Goal: Register for event/course

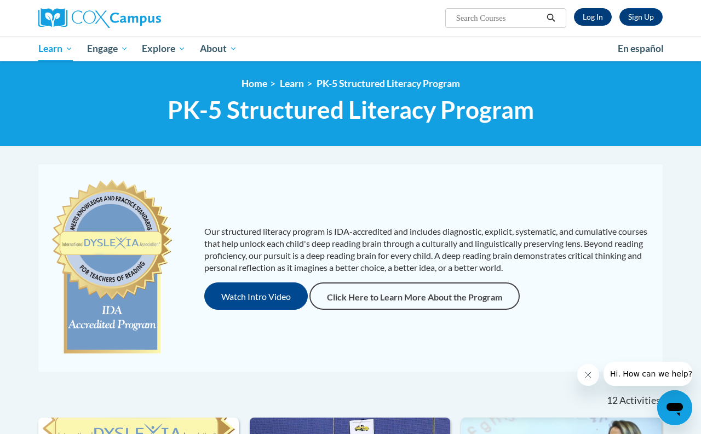
click at [586, 15] on link "Log In" at bounding box center [593, 17] width 38 height 18
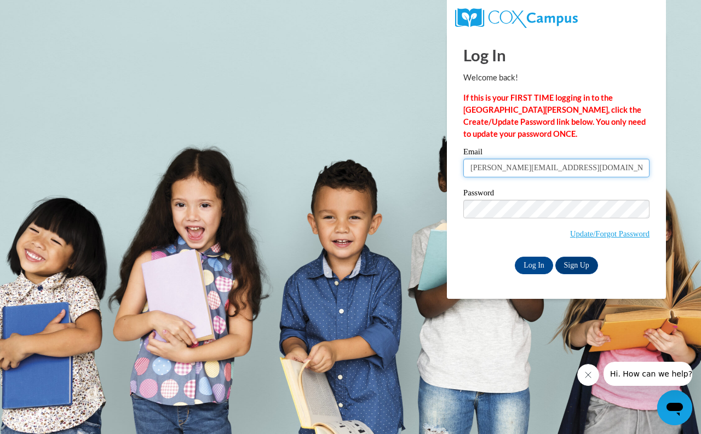
type input "katie_krumins@msn.com"
click at [537, 264] on input "Log In" at bounding box center [534, 266] width 38 height 18
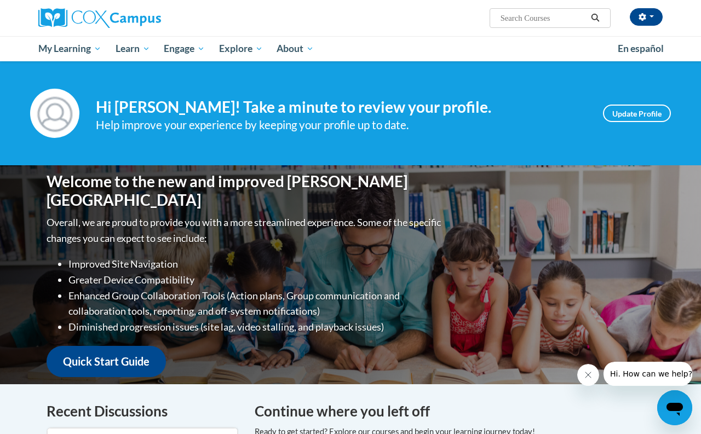
click at [139, 348] on link "Quick Start Guide" at bounding box center [106, 361] width 119 height 31
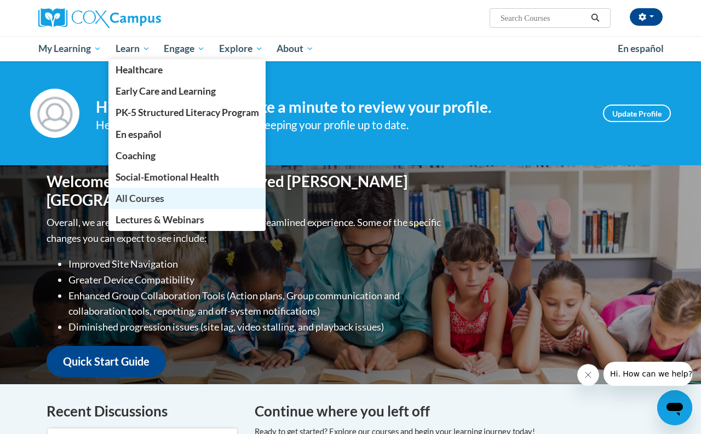
click at [139, 197] on span "All Courses" at bounding box center [140, 199] width 49 height 12
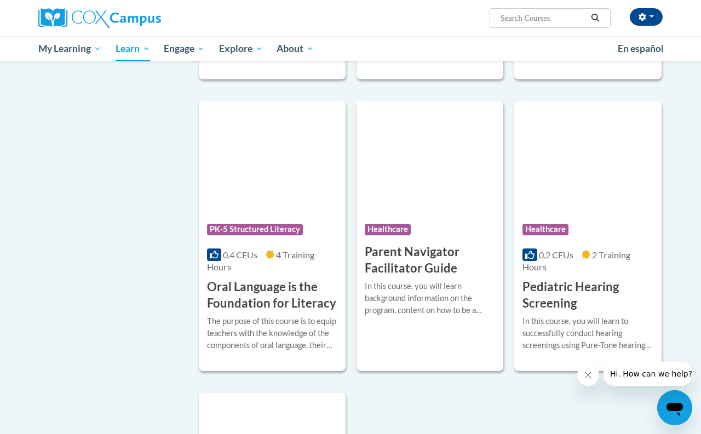
scroll to position [2322, 0]
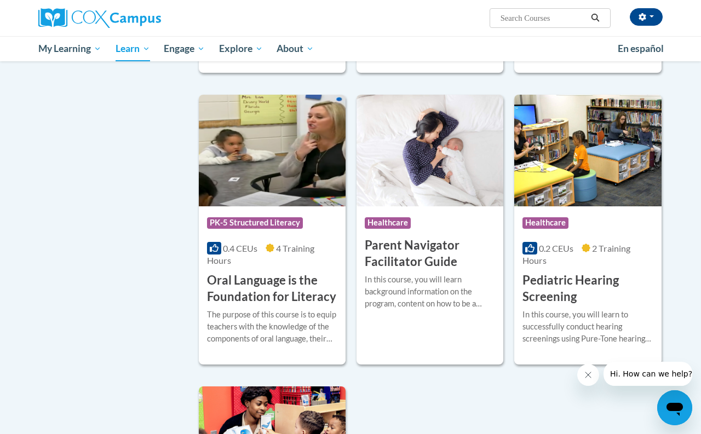
click at [229, 272] on h3 "Oral Language is the Foundation for Literacy" at bounding box center [272, 289] width 130 height 34
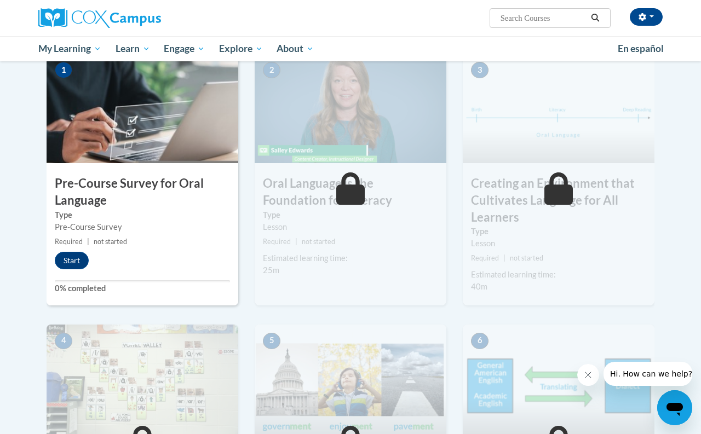
scroll to position [262, 0]
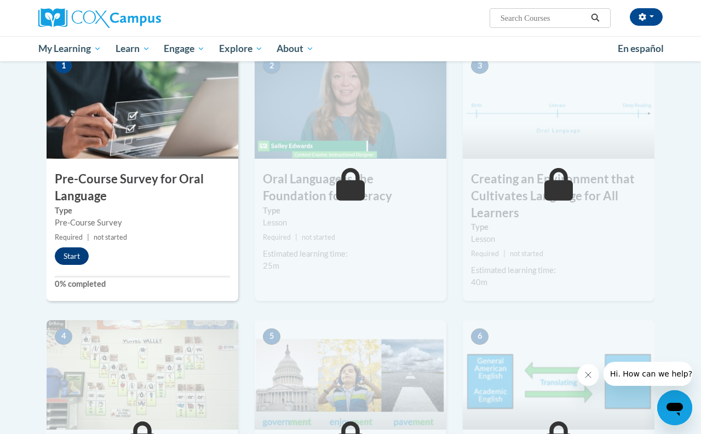
click at [75, 252] on button "Start" at bounding box center [72, 257] width 34 height 18
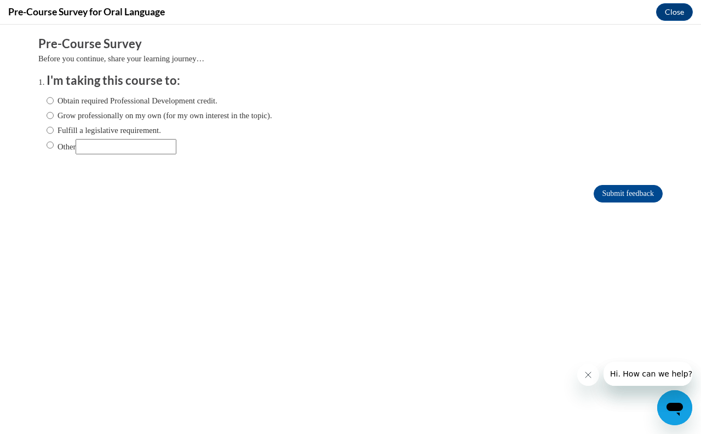
scroll to position [0, 0]
click at [51, 100] on input "Obtain required Professional Development credit." at bounding box center [50, 101] width 7 height 12
radio input "true"
click at [624, 190] on input "Submit feedback" at bounding box center [628, 194] width 69 height 18
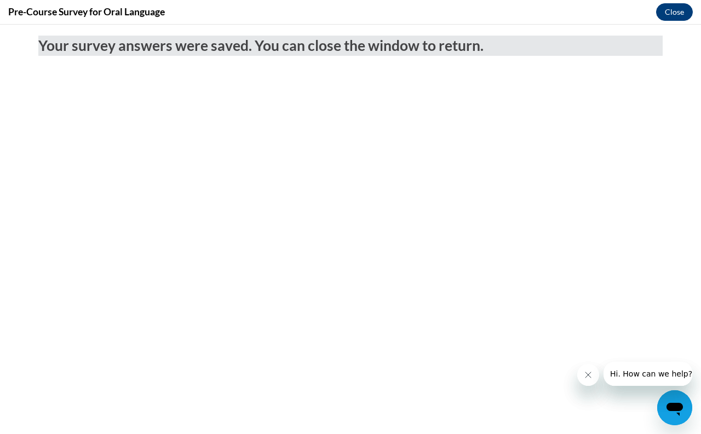
click at [672, 14] on button "Close" at bounding box center [674, 12] width 37 height 18
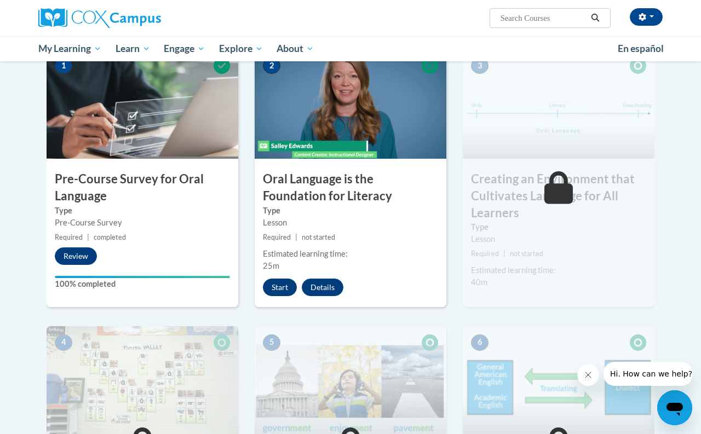
click at [276, 284] on button "Start" at bounding box center [280, 288] width 34 height 18
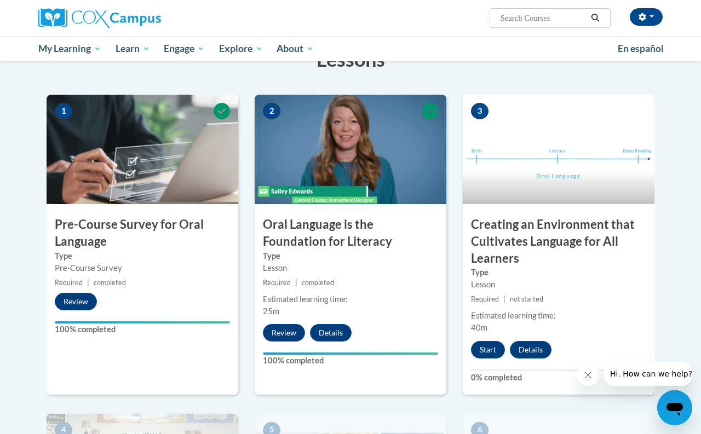
scroll to position [219, 0]
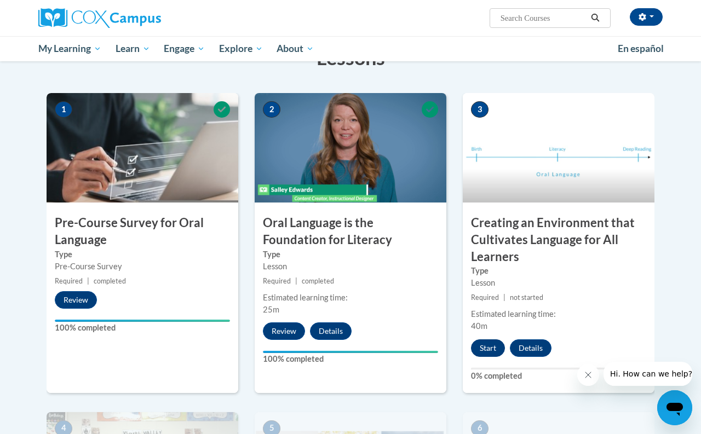
click at [489, 343] on button "Start" at bounding box center [488, 349] width 34 height 18
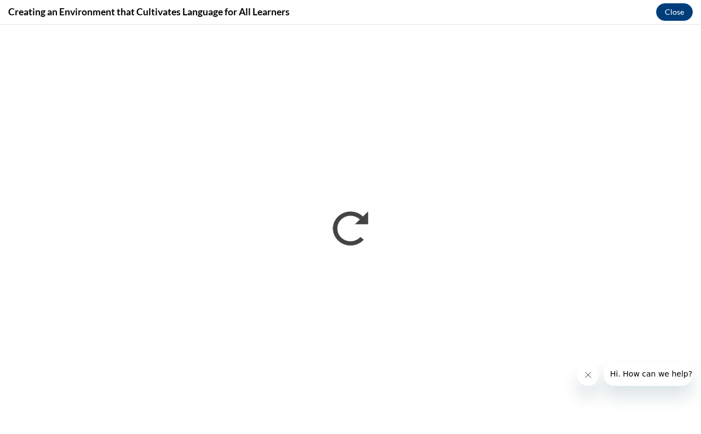
scroll to position [0, 0]
click at [587, 375] on icon "Close message from company" at bounding box center [588, 375] width 9 height 9
